Goal: Task Accomplishment & Management: Complete application form

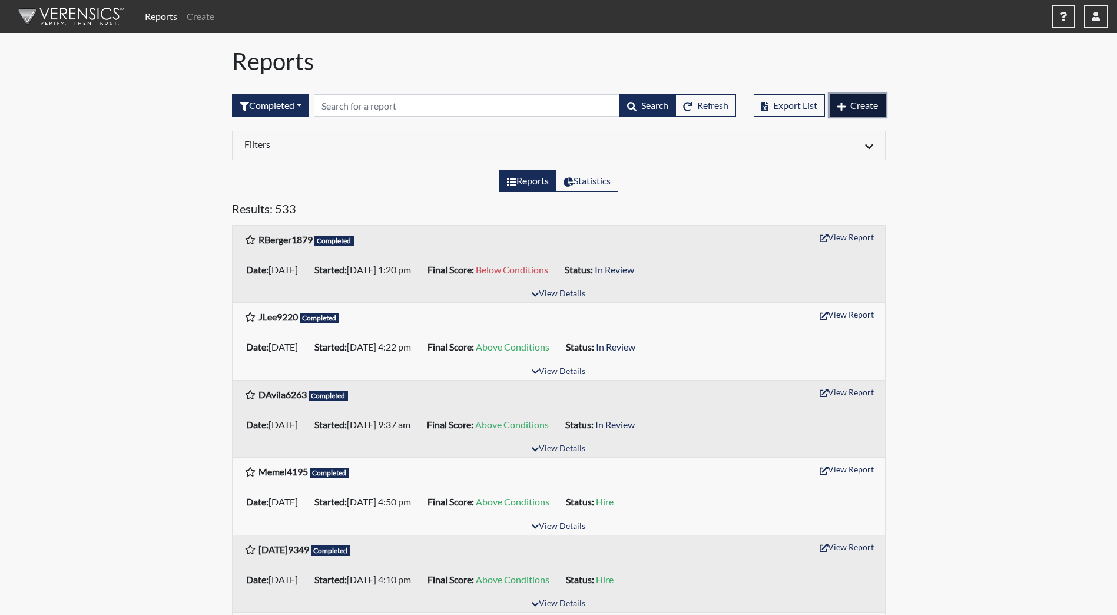
click at [842, 102] on icon "button" at bounding box center [841, 106] width 8 height 9
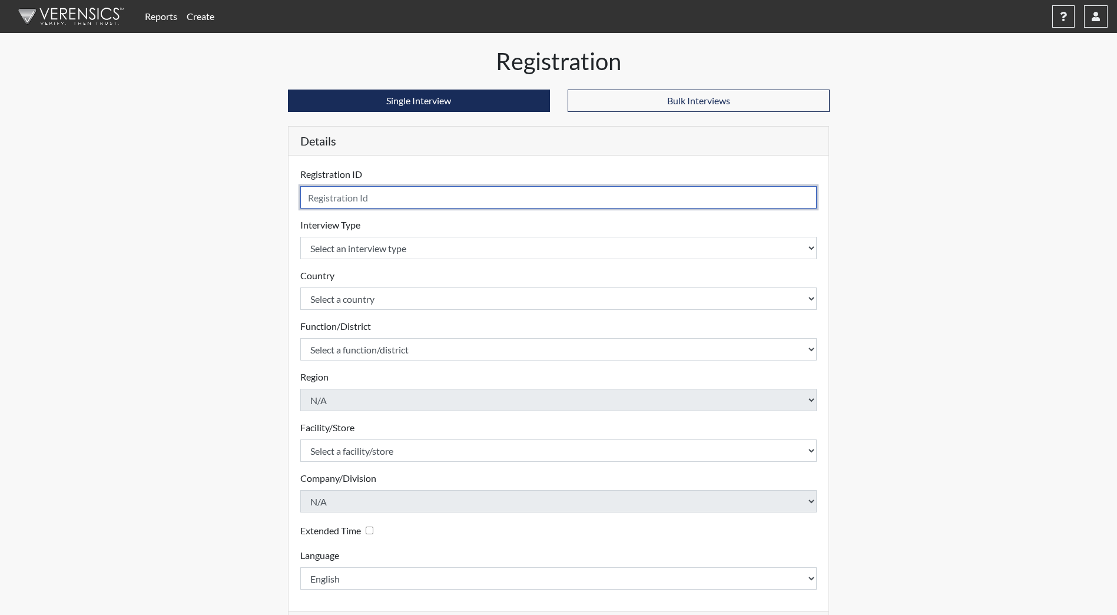
click at [468, 197] on input "text" at bounding box center [558, 197] width 517 height 22
type input "SLanenga0995"
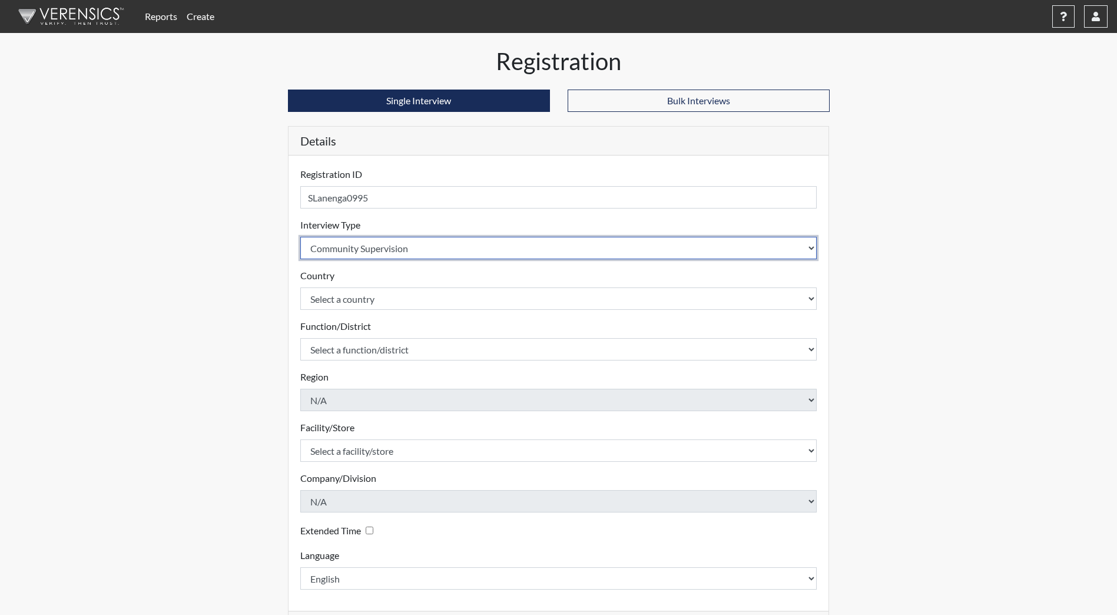
select select "ff733e93-e1bf-11ea-9c9f-0eff0cf7eb8f"
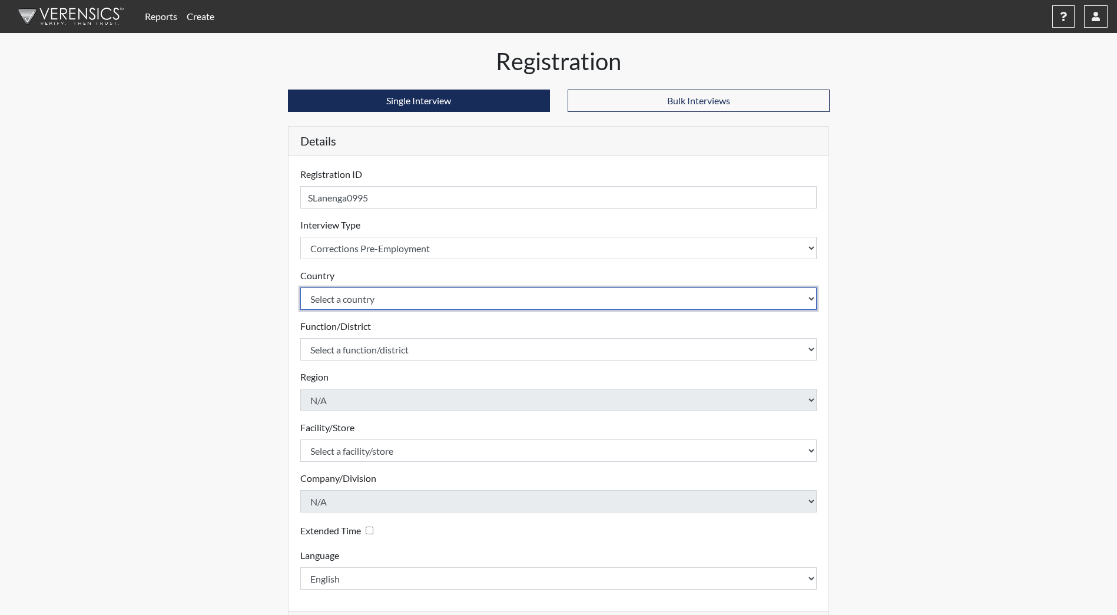
select select "united-states-of-[GEOGRAPHIC_DATA]"
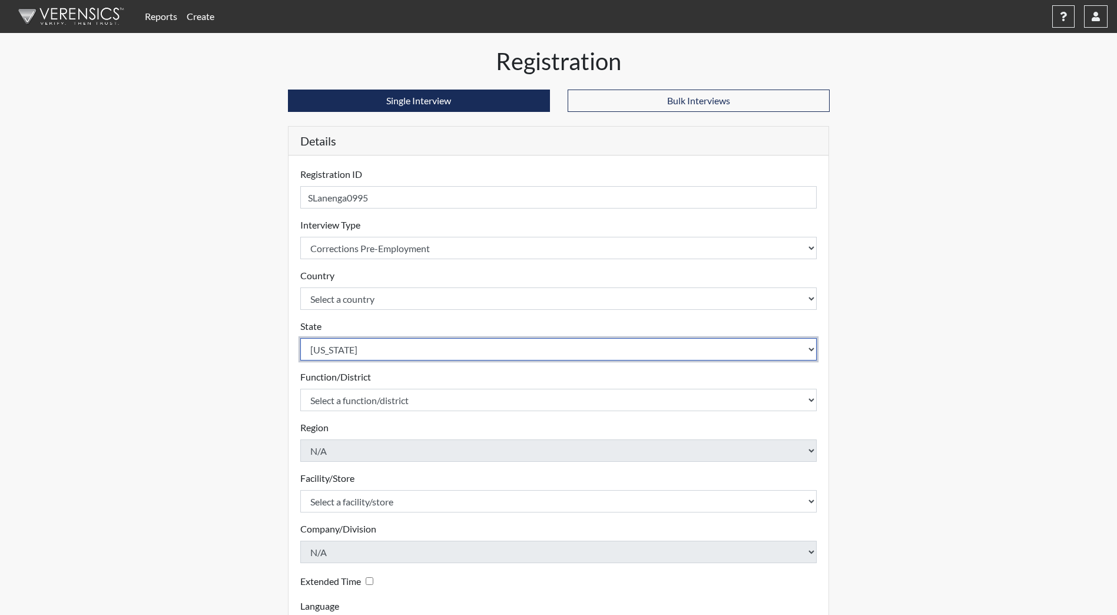
click at [498, 350] on select "Select a state [US_STATE] [US_STATE] [US_STATE] [US_STATE] [US_STATE] [US_STATE…" at bounding box center [558, 349] width 517 height 22
select select "ND"
click at [300, 338] on select "Select a state [US_STATE] [US_STATE] [US_STATE] [US_STATE] [US_STATE] [US_STATE…" at bounding box center [558, 349] width 517 height 22
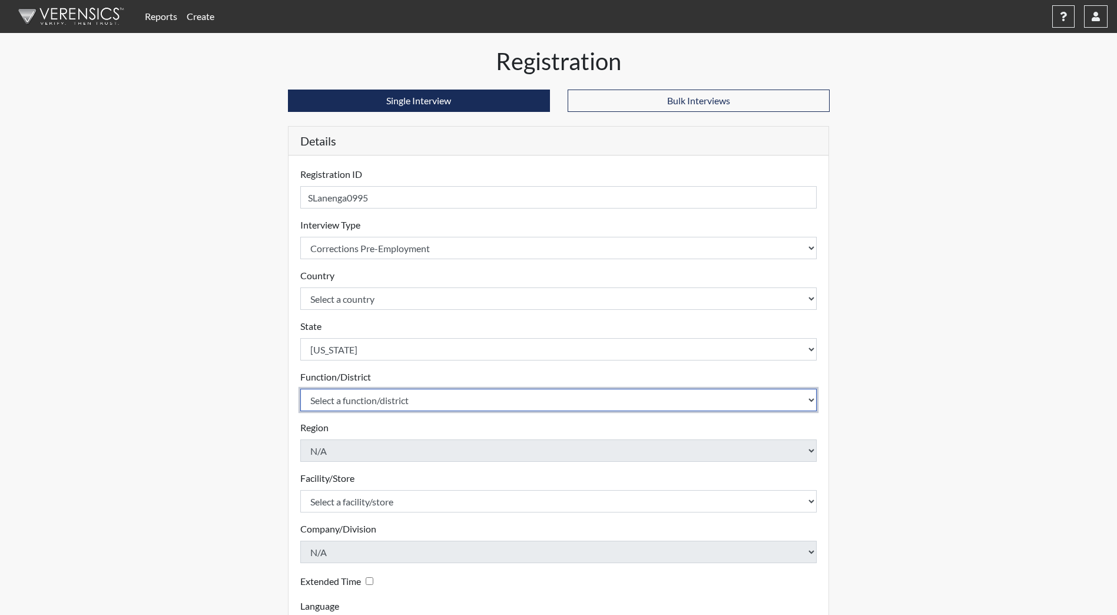
click at [409, 397] on select "Select a function/district Central Office/530 DJS Community/224 HRCC/516 YCC/223" at bounding box center [558, 400] width 517 height 22
select select "17278a28-88f2-451b-88c6-abd062a7d9f8"
click at [300, 389] on select "Select a function/district Central Office/530 DJS Community/224 HRCC/516 YCC/223" at bounding box center [558, 400] width 517 height 22
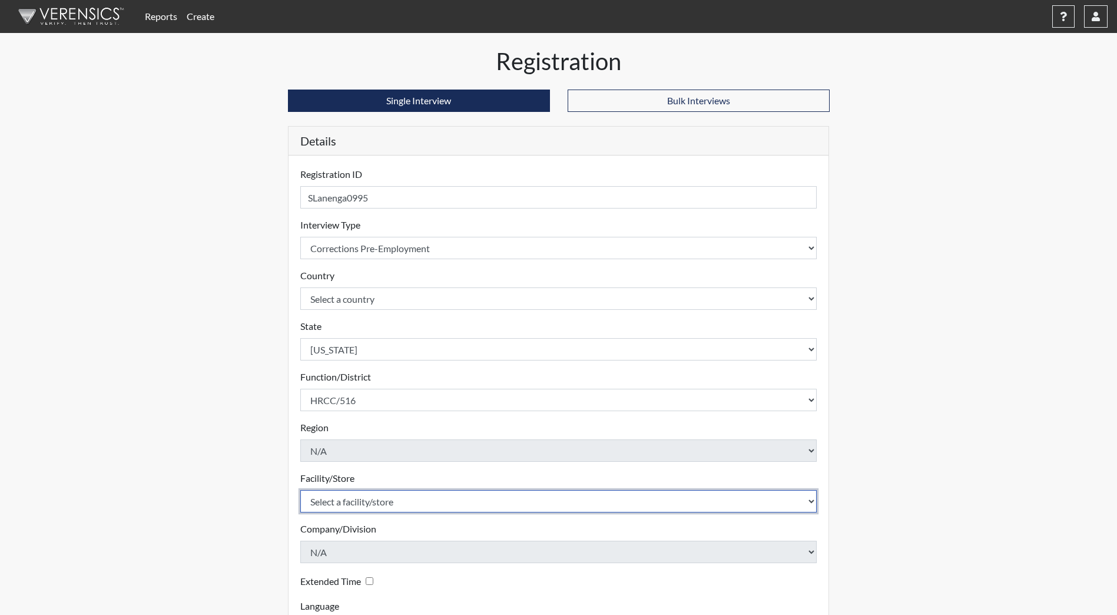
click at [417, 503] on select "Select a facility/store [GEOGRAPHIC_DATA]" at bounding box center [558, 501] width 517 height 22
select select "2d43571e-d9f9-4166-9f62-a2080a89b4b4"
click at [300, 490] on select "Select a facility/store [GEOGRAPHIC_DATA]" at bounding box center [558, 501] width 517 height 22
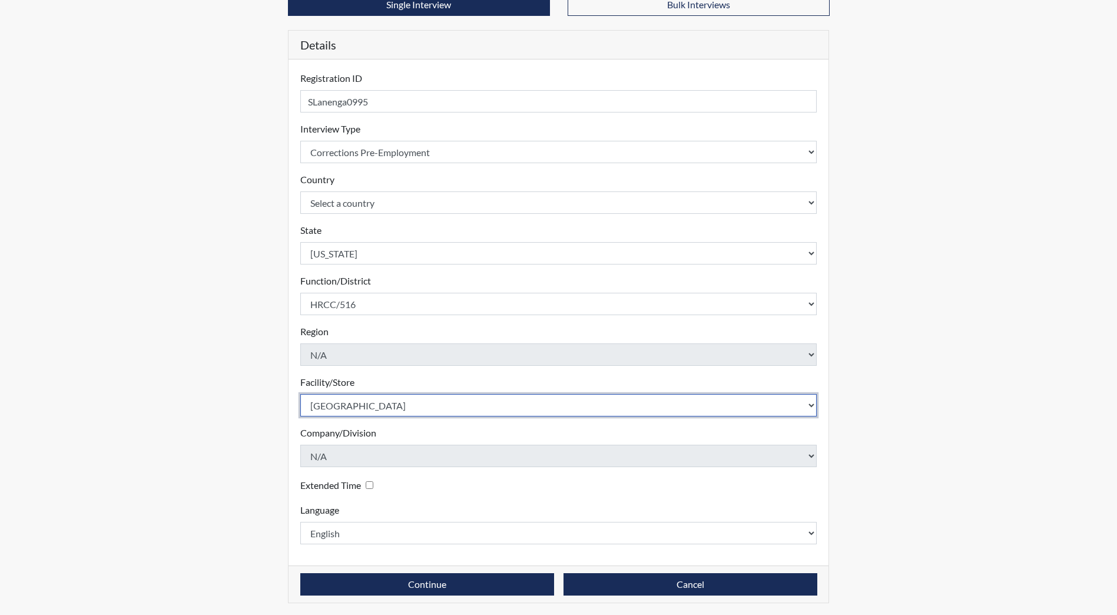
scroll to position [98, 0]
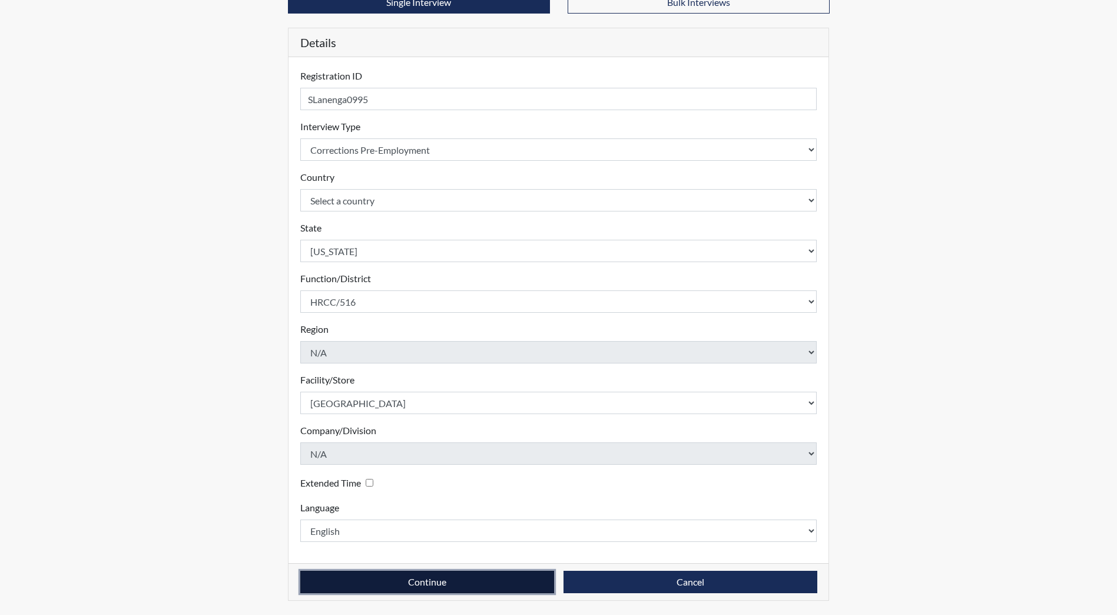
click at [403, 579] on button "Continue" at bounding box center [427, 582] width 254 height 22
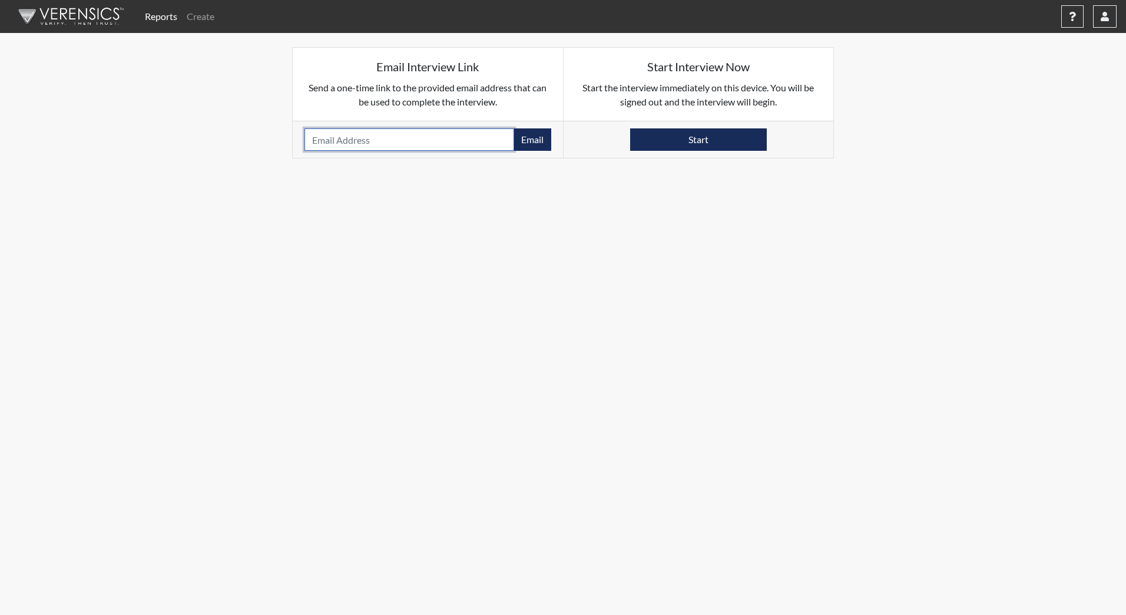
click at [440, 138] on input "email" at bounding box center [409, 139] width 210 height 22
type input "[EMAIL_ADDRESS][DOMAIN_NAME]"
click at [534, 146] on button "Email" at bounding box center [533, 139] width 38 height 22
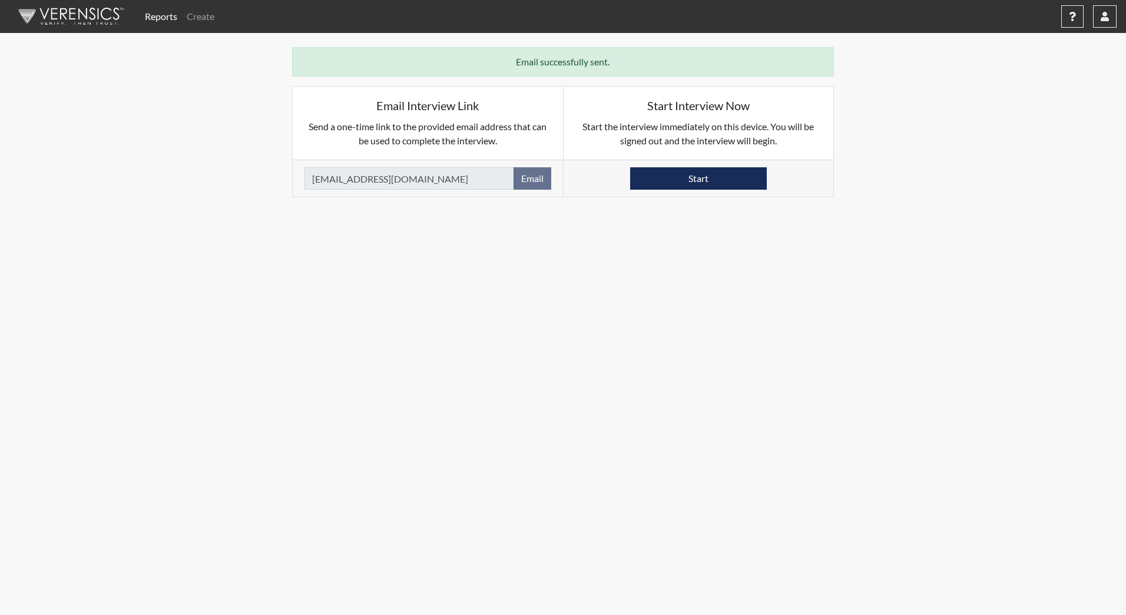
click at [95, 8] on img at bounding box center [68, 16] width 135 height 35
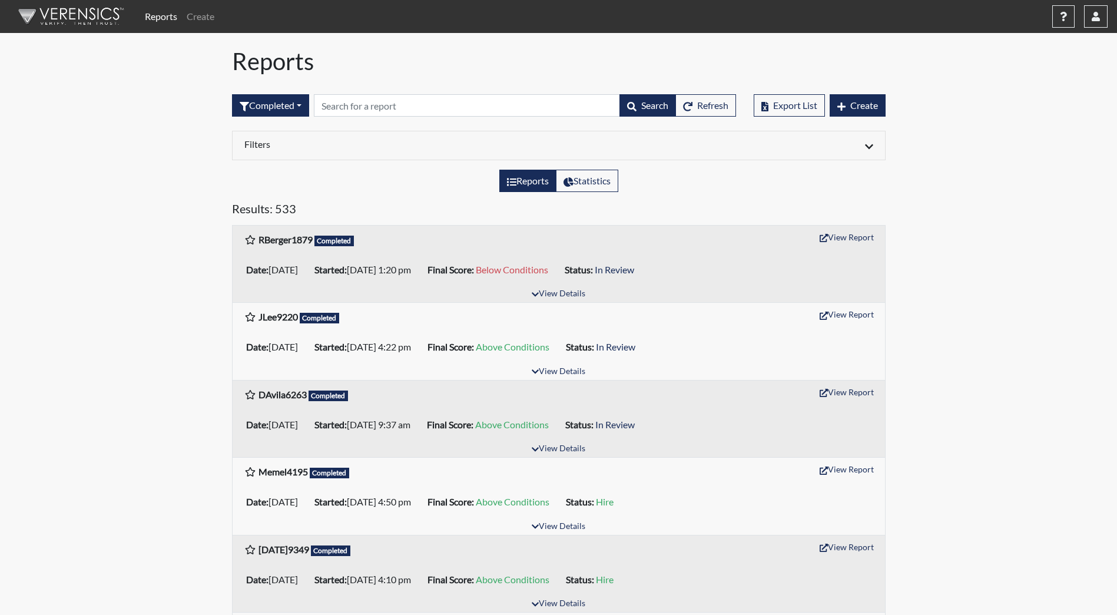
click at [79, 15] on img at bounding box center [68, 16] width 135 height 35
